Goal: Task Accomplishment & Management: Manage account settings

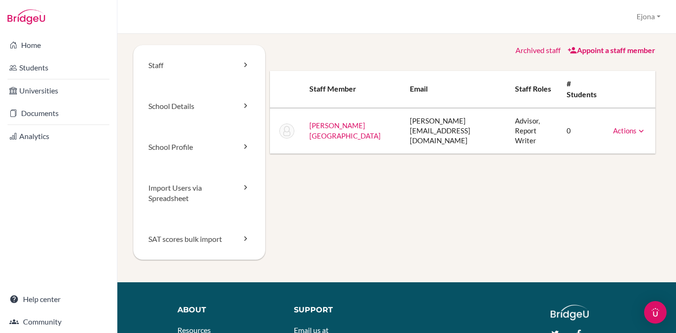
click at [623, 119] on td "Actions Message Reset Password Archive" at bounding box center [631, 131] width 50 height 46
click at [622, 126] on link "Actions" at bounding box center [629, 130] width 33 height 8
click at [615, 153] on link "Reset Password" at bounding box center [606, 160] width 80 height 14
click at [33, 69] on link "Students" at bounding box center [58, 67] width 113 height 19
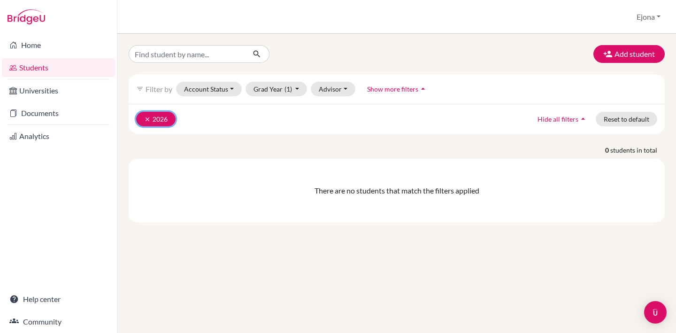
click at [141, 113] on button "clear 2026" at bounding box center [155, 119] width 39 height 15
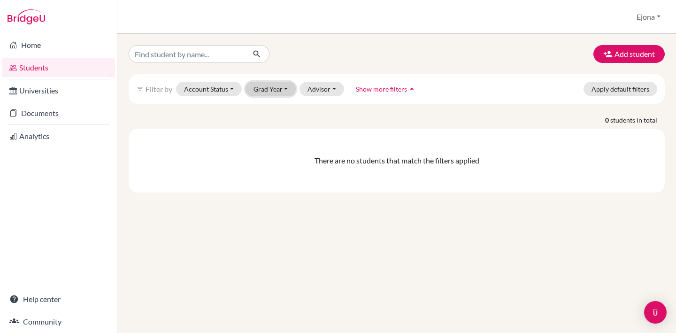
click at [266, 90] on button "Grad Year" at bounding box center [271, 89] width 51 height 15
drag, startPoint x: 302, startPoint y: 67, endPoint x: 308, endPoint y: 59, distance: 9.8
click at [302, 67] on div "Add student filter_list Filter by Account Status Active accounts Archived accou…" at bounding box center [397, 118] width 536 height 147
